Goal: Task Accomplishment & Management: Manage account settings

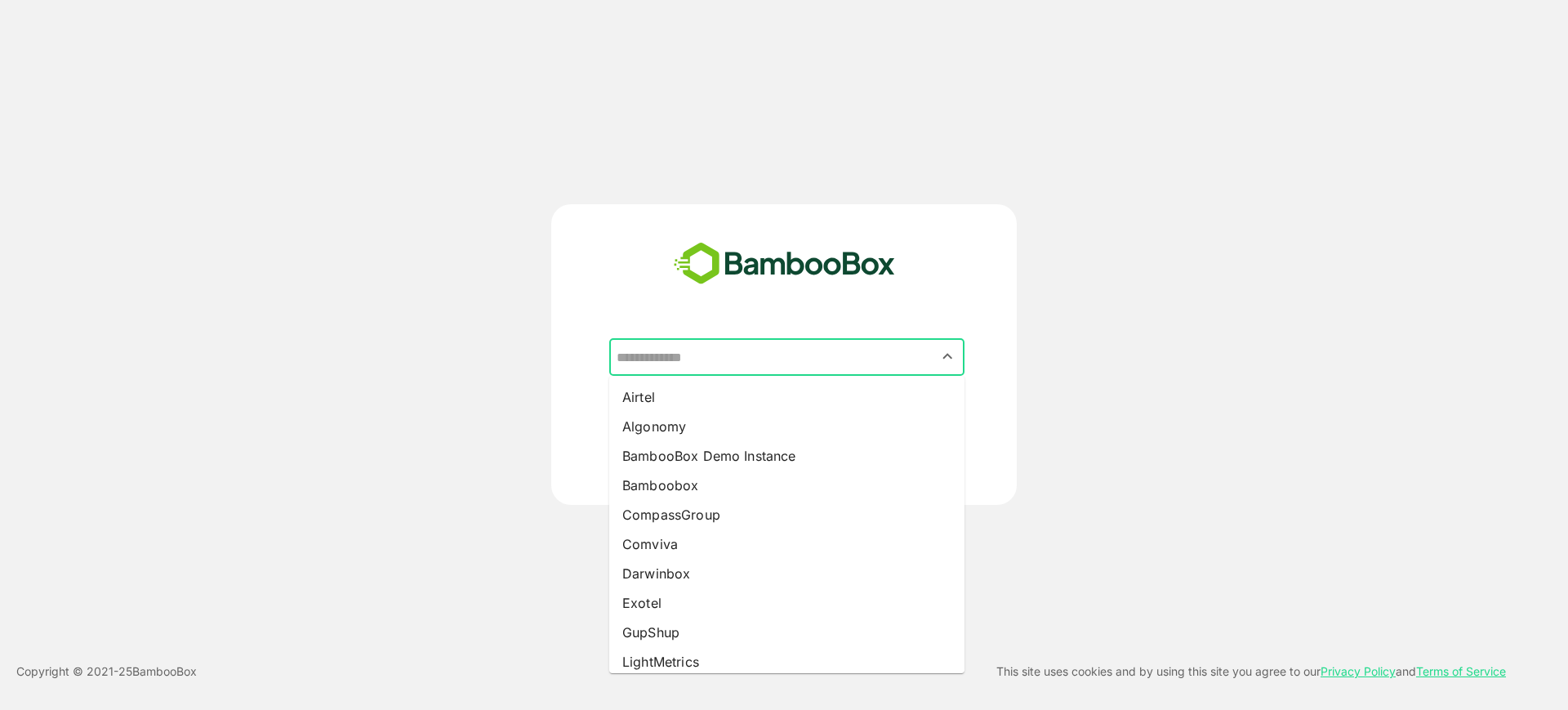
click at [678, 345] on input "text" at bounding box center [786, 357] width 349 height 31
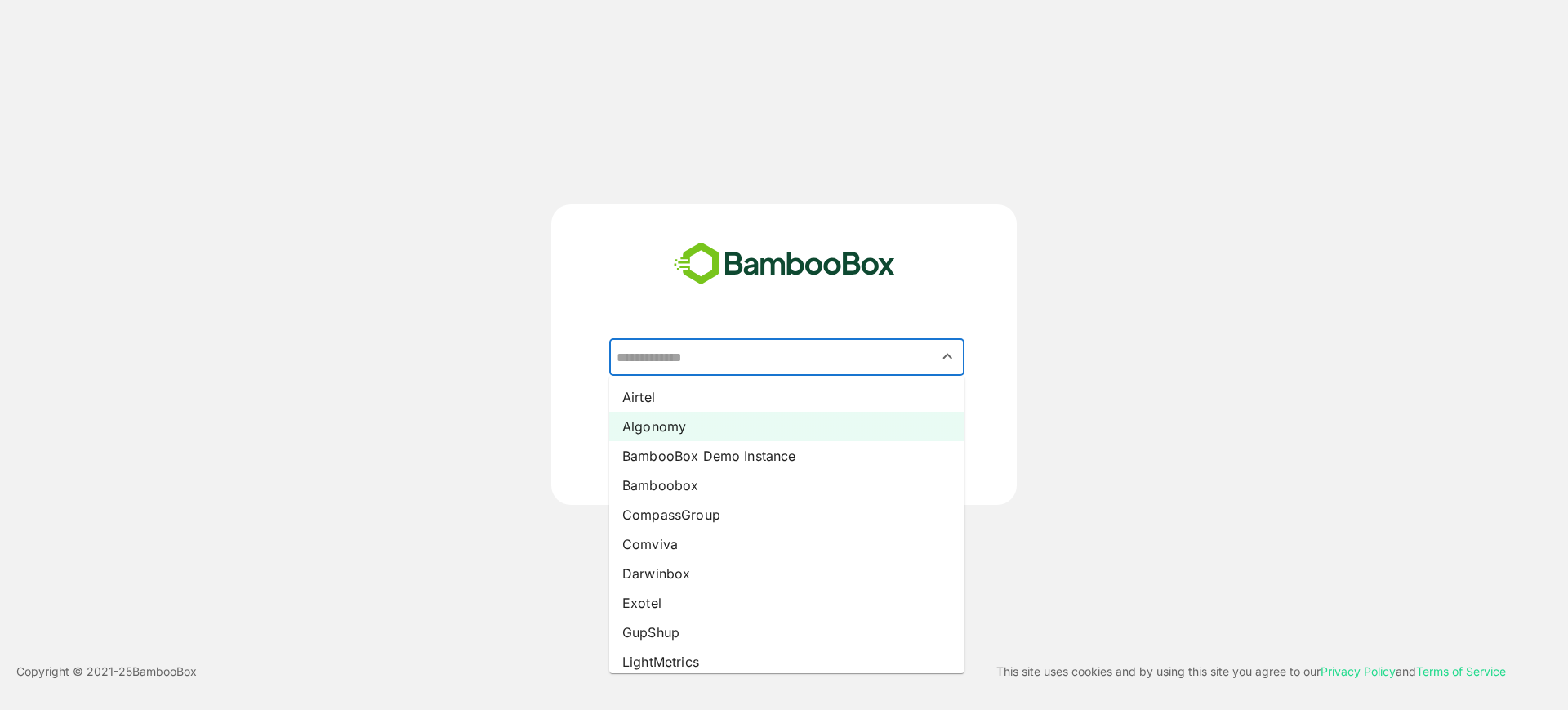
click at [674, 434] on li "Algonomy" at bounding box center [786, 426] width 356 height 29
type input "********"
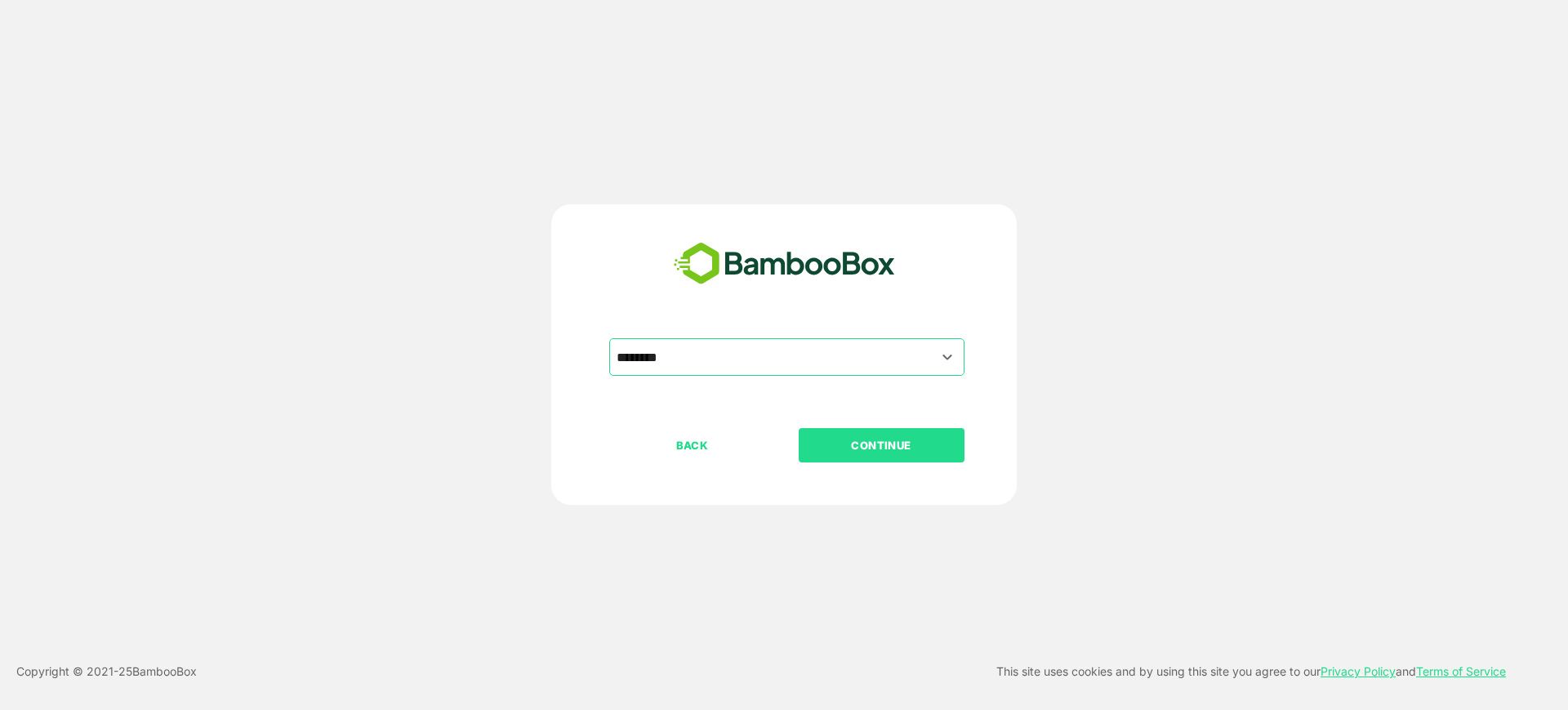
click at [837, 456] on button "CONTINUE" at bounding box center [880, 445] width 166 height 34
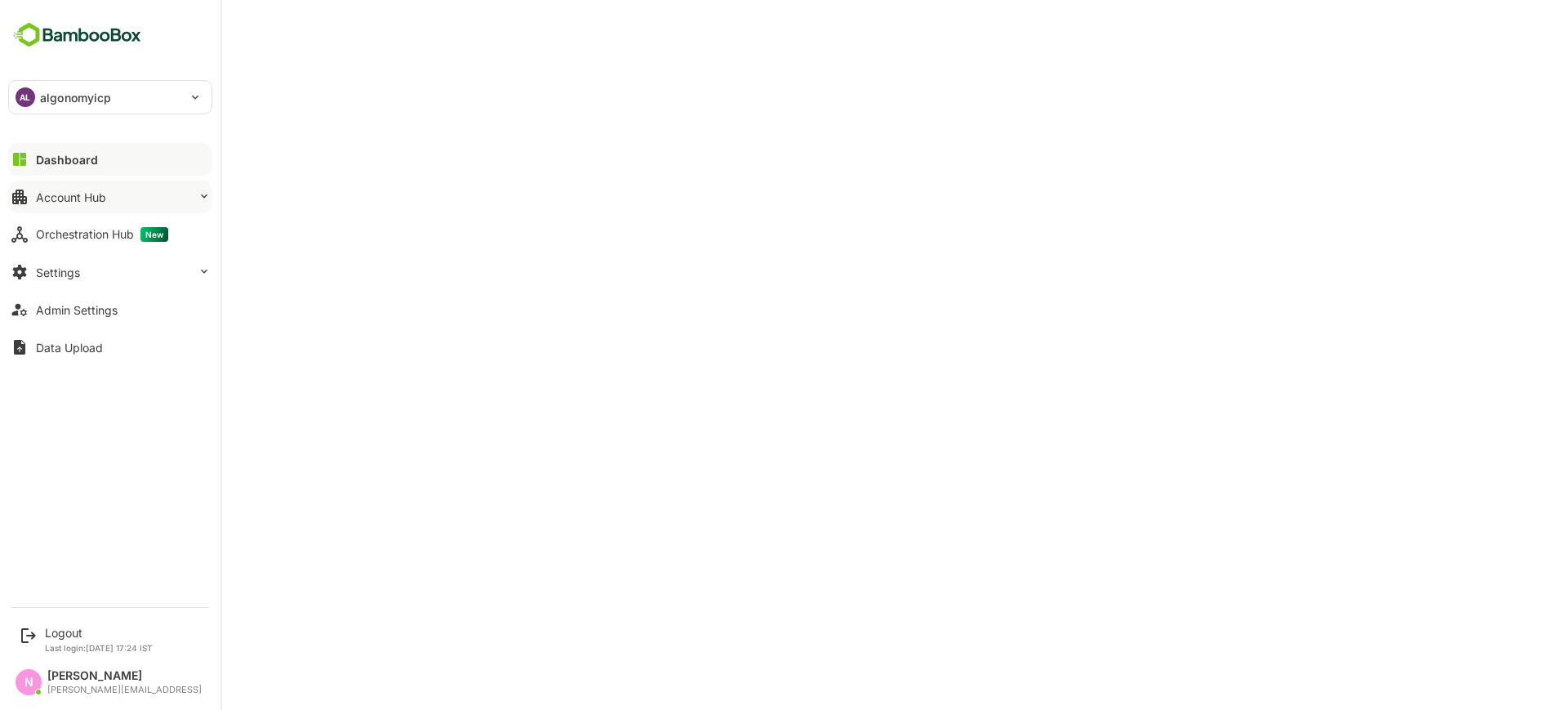
click at [101, 187] on button "Account Hub" at bounding box center [110, 196] width 204 height 32
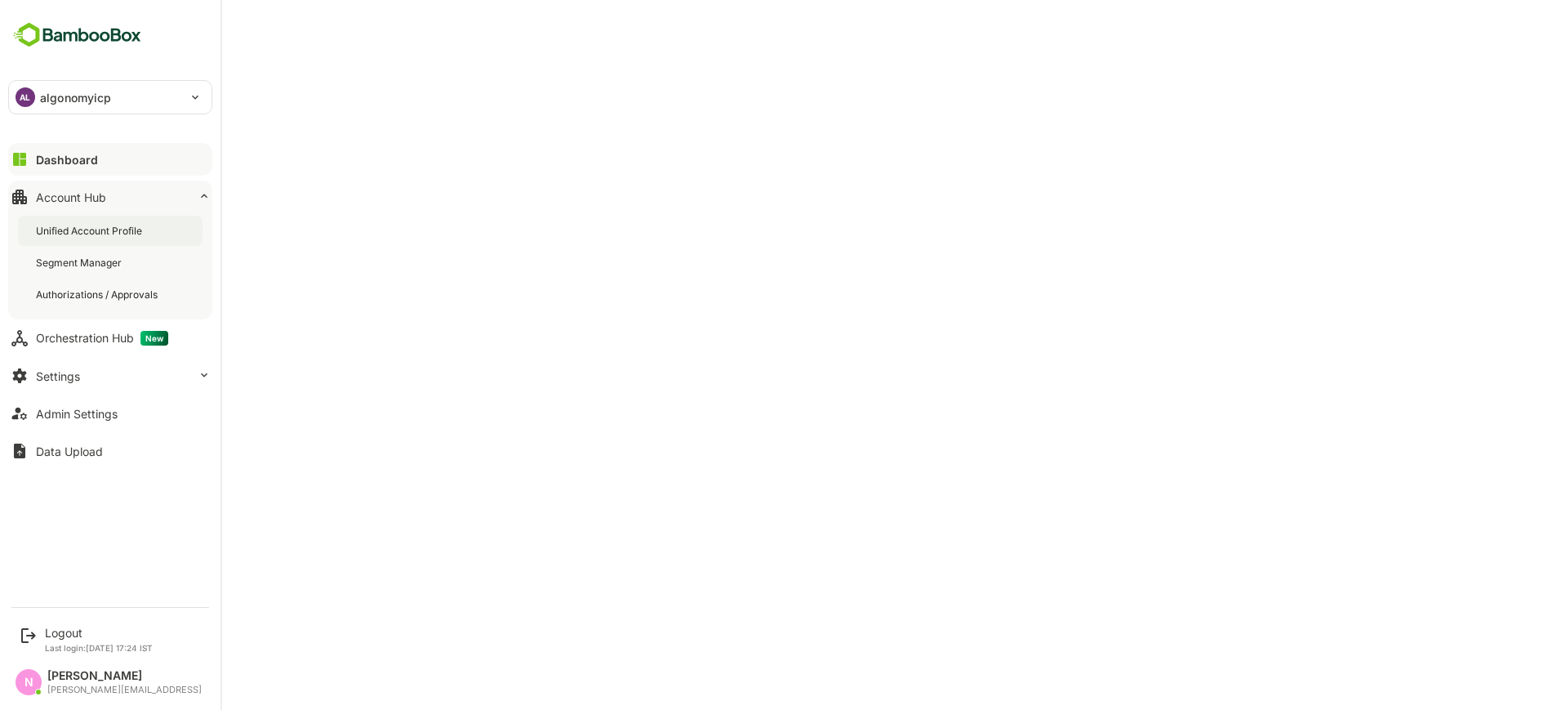
click at [101, 217] on div "Unified Account Profile" at bounding box center [110, 230] width 184 height 30
click at [159, 374] on button "Settings" at bounding box center [110, 375] width 204 height 32
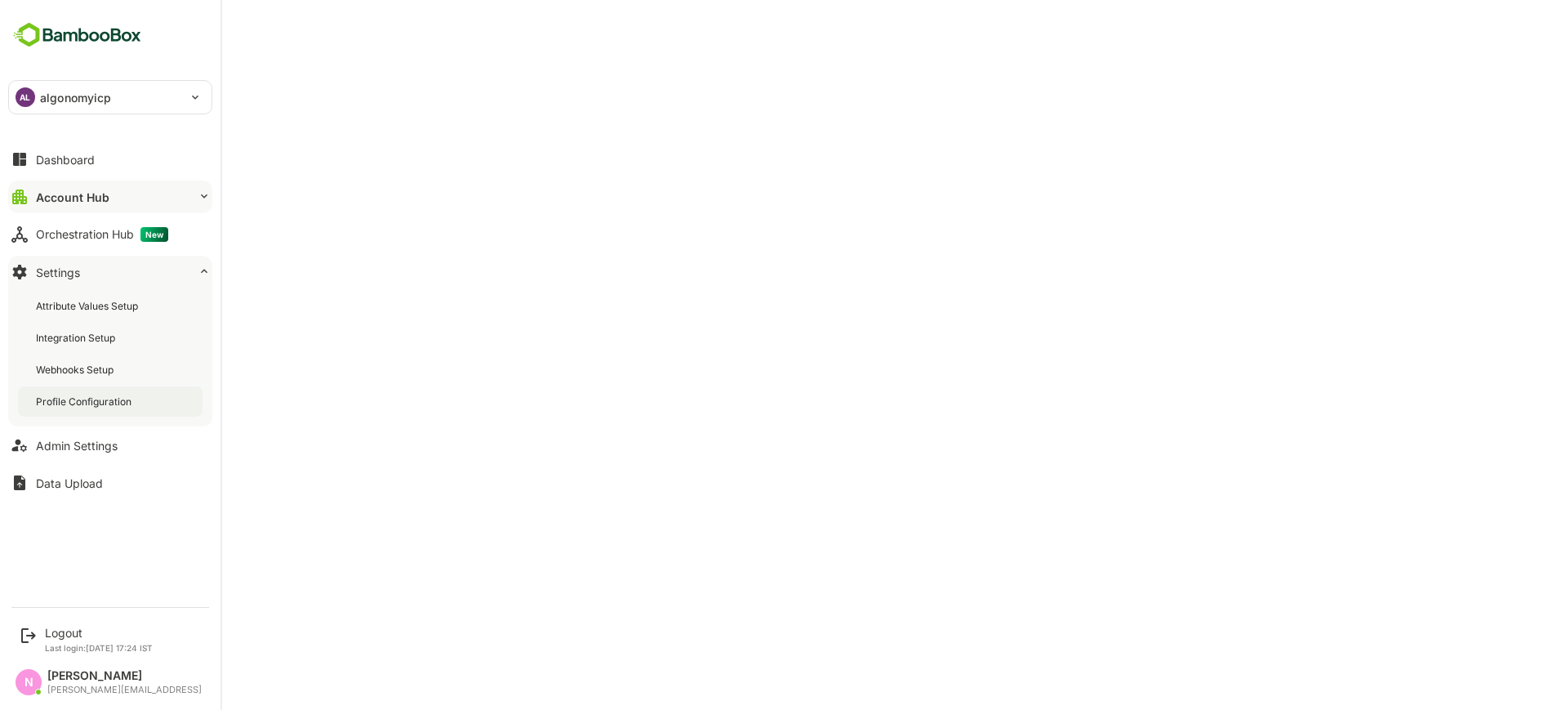
click at [149, 405] on div "Profile Configuration" at bounding box center [110, 401] width 184 height 30
click at [40, 102] on p "algonomyicp" at bounding box center [75, 98] width 71 height 18
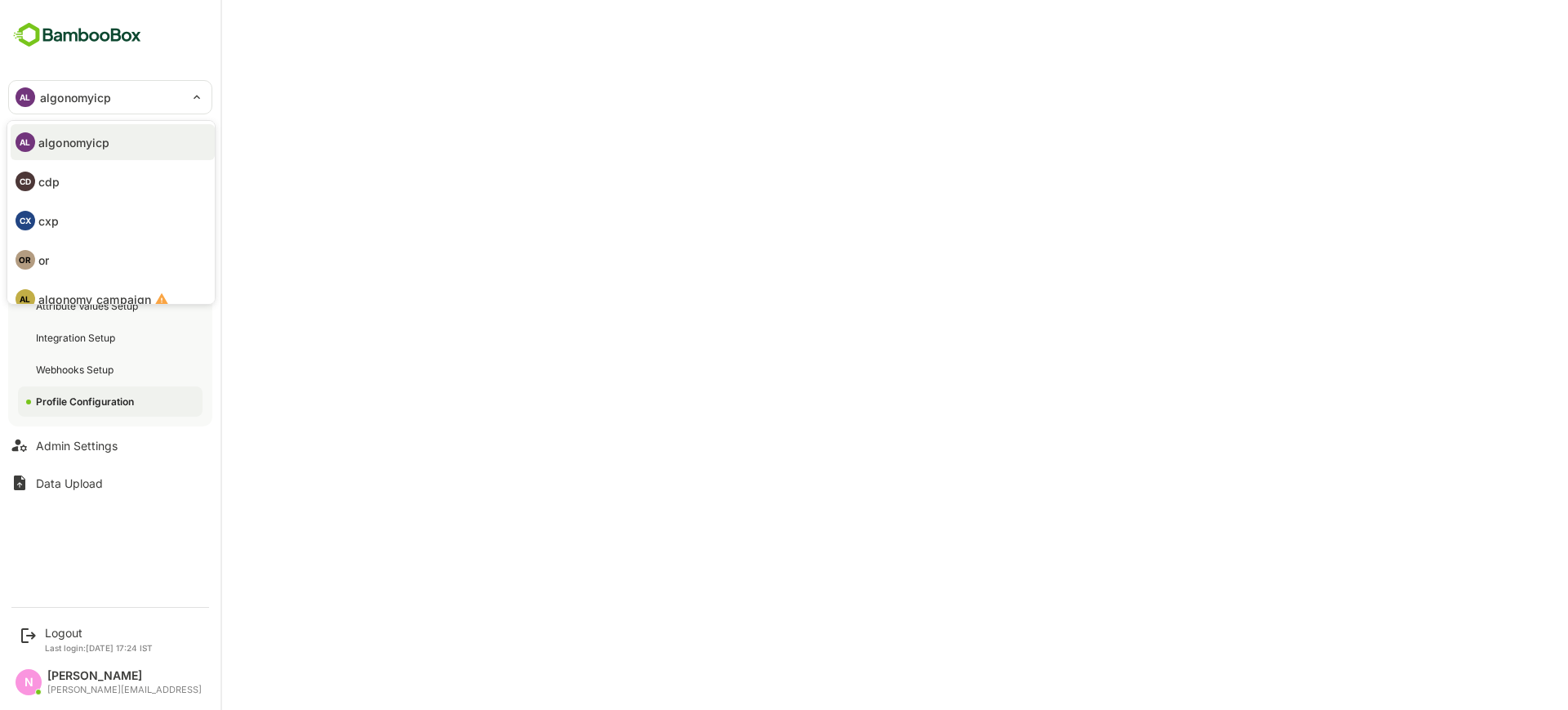
click at [910, 119] on div at bounding box center [784, 355] width 1568 height 710
